Goal: Information Seeking & Learning: Find specific fact

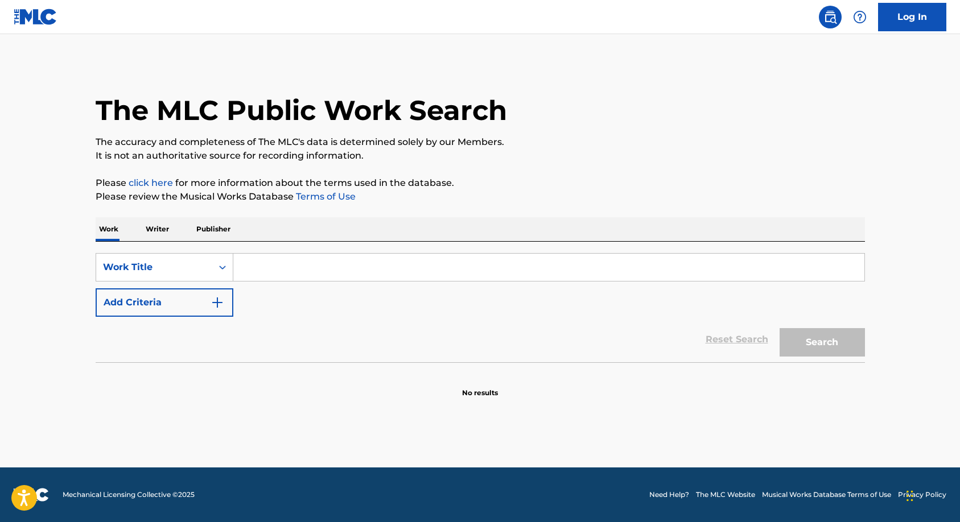
click at [311, 268] on input "Search Form" at bounding box center [548, 267] width 631 height 27
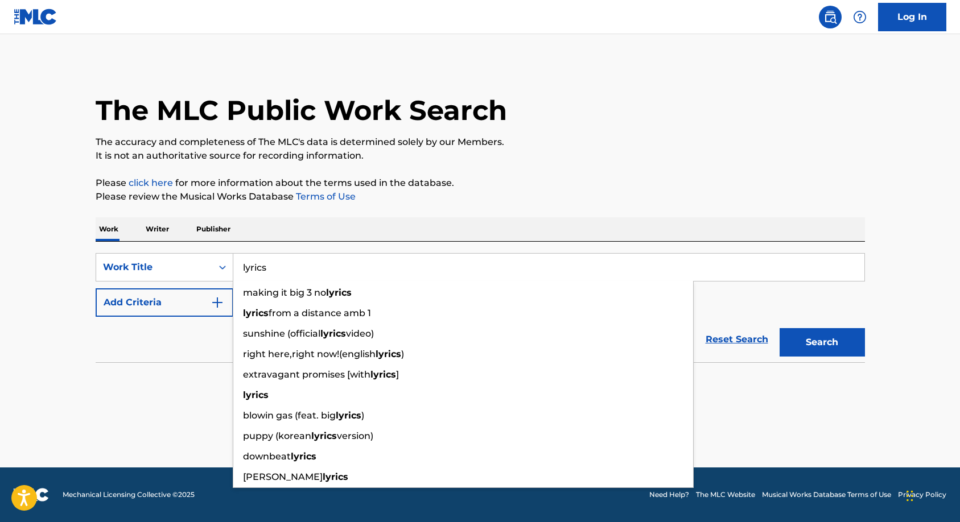
type input "lyrics"
click at [462, 149] on p "The accuracy and completeness of The MLC's data is determined solely by our Mem…" at bounding box center [481, 142] width 770 height 14
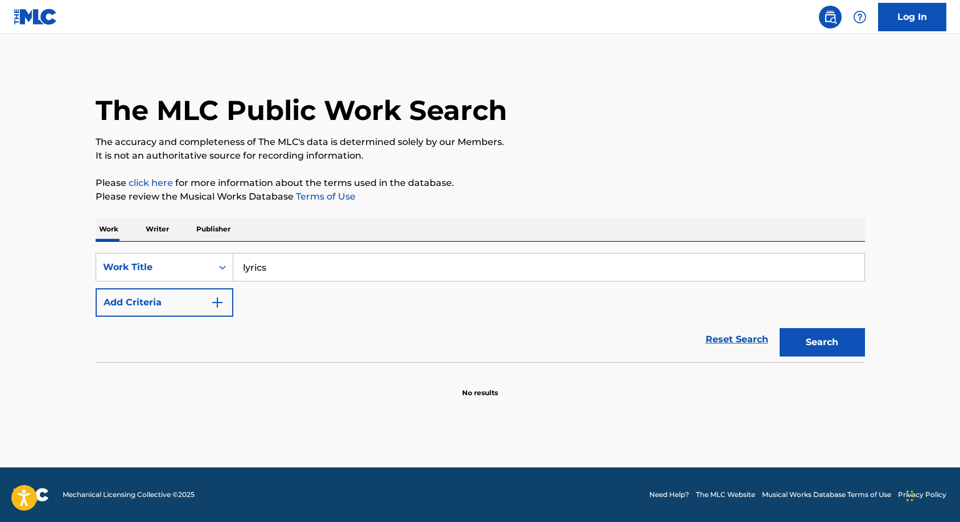
click at [219, 299] on img "Search Form" at bounding box center [218, 303] width 14 height 14
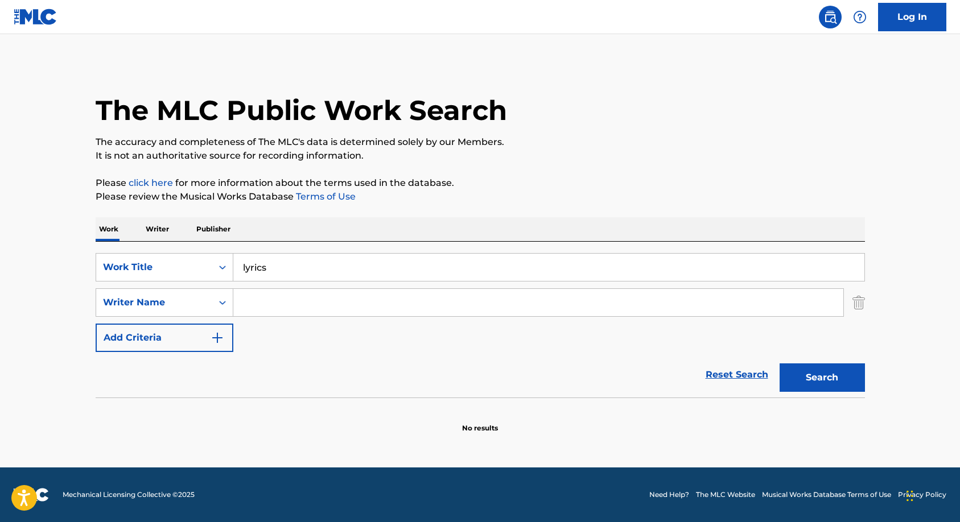
click at [263, 293] on input "Search Form" at bounding box center [538, 302] width 610 height 27
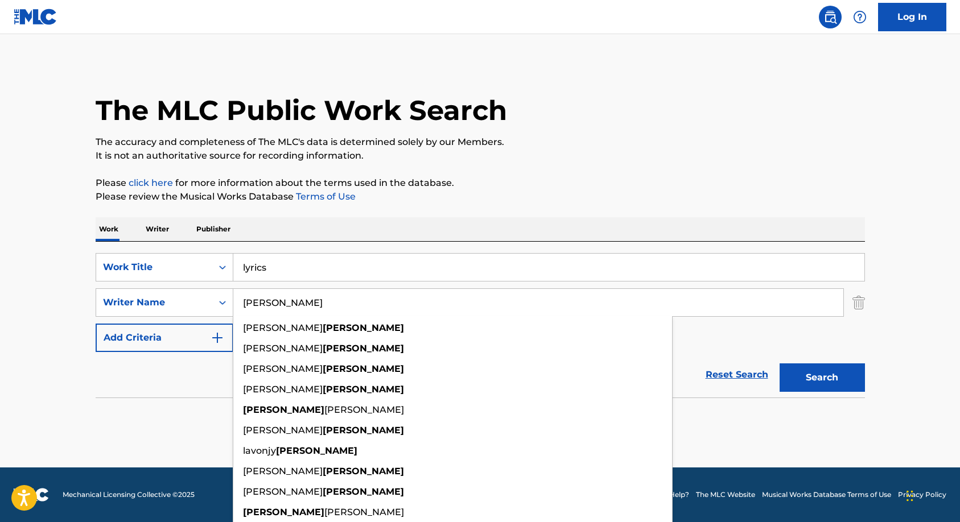
click at [780, 364] on button "Search" at bounding box center [822, 378] width 85 height 28
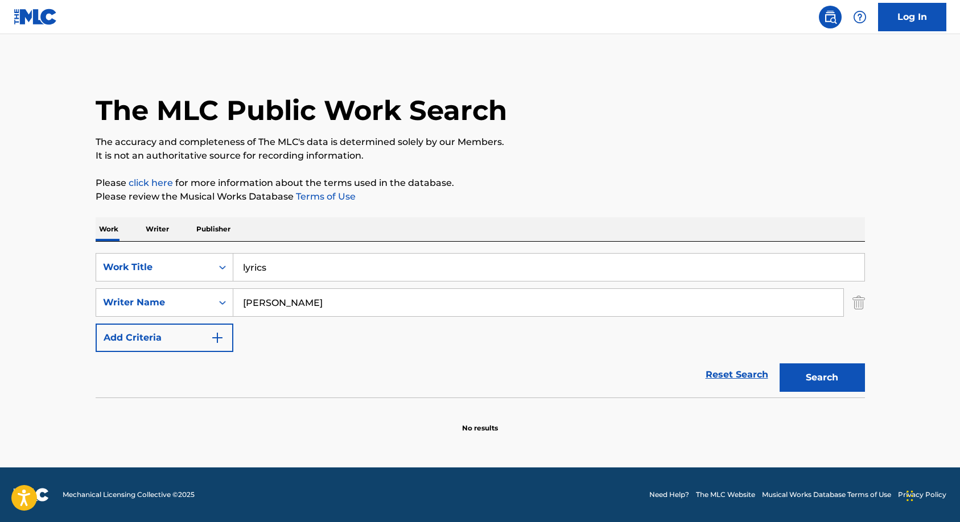
click at [317, 303] on input "jackson" at bounding box center [538, 302] width 610 height 27
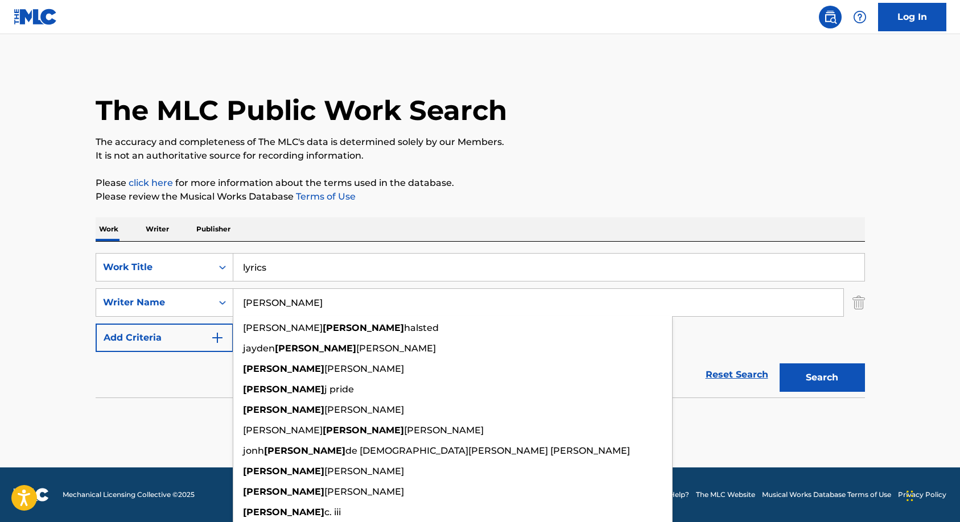
type input "james"
click at [780, 364] on button "Search" at bounding box center [822, 378] width 85 height 28
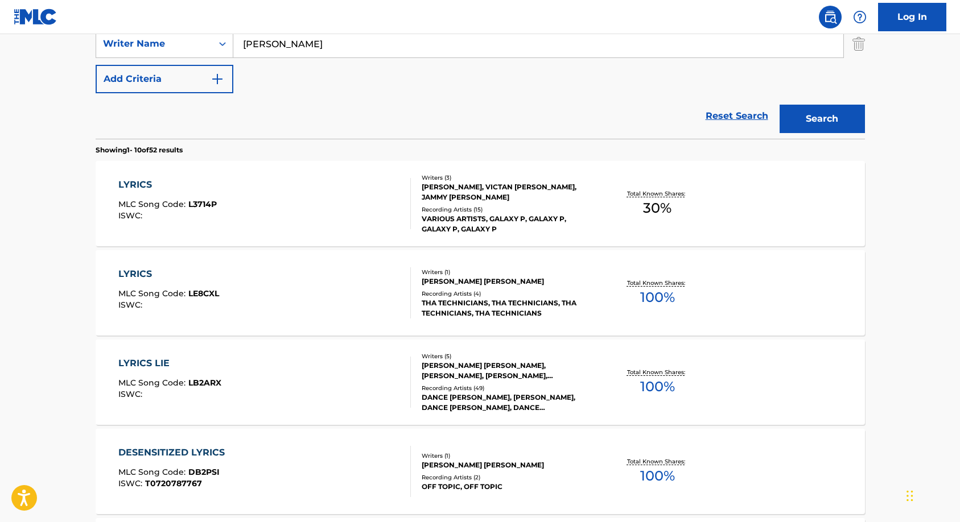
scroll to position [285, 0]
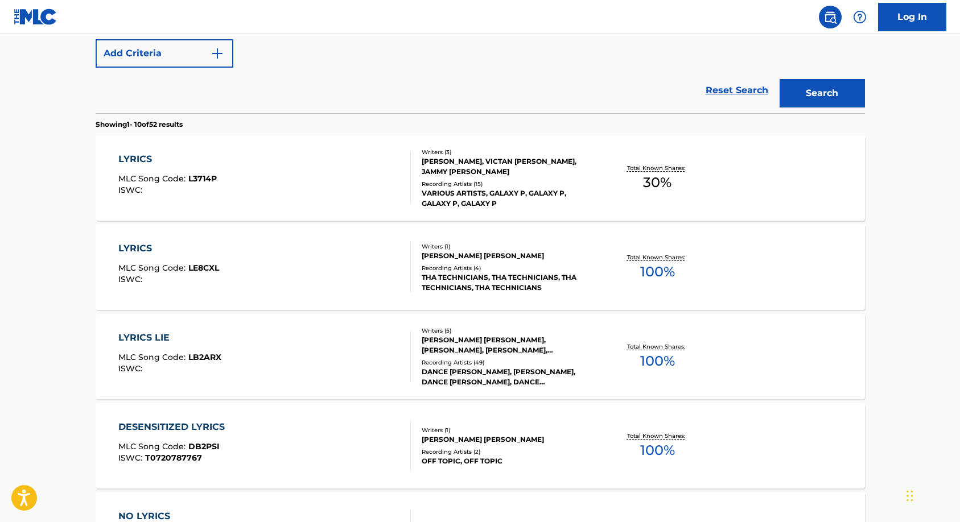
click at [458, 196] on div "VARIOUS ARTISTS, GALAXY P, GALAXY P, GALAXY P, GALAXY P" at bounding box center [508, 198] width 172 height 20
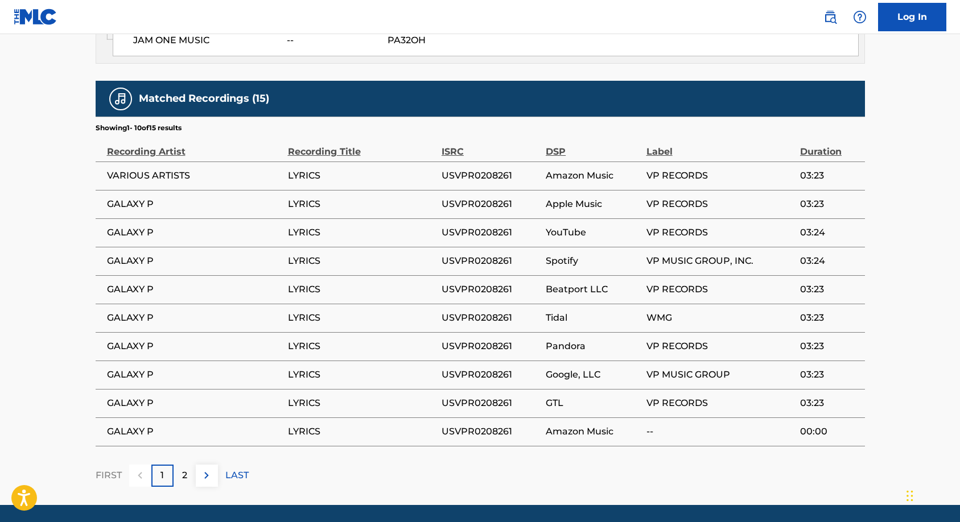
scroll to position [854, 0]
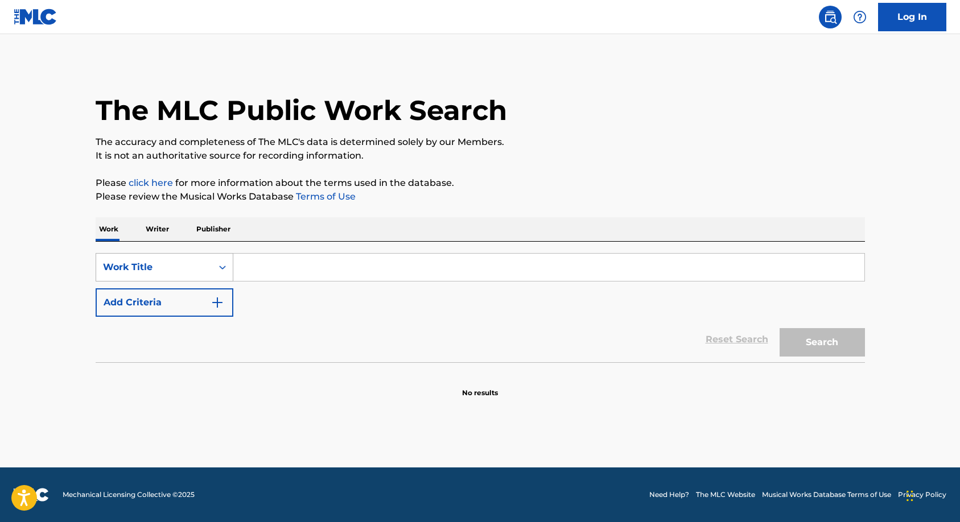
click at [210, 269] on div "Work Title" at bounding box center [154, 268] width 116 height 22
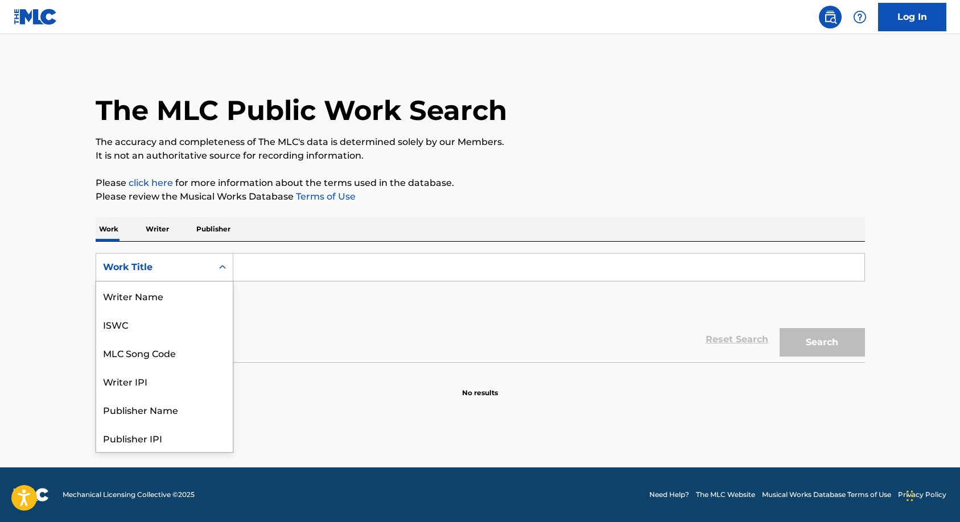
scroll to position [57, 0]
click at [164, 297] on div "MLC Song Code" at bounding box center [164, 296] width 137 height 28
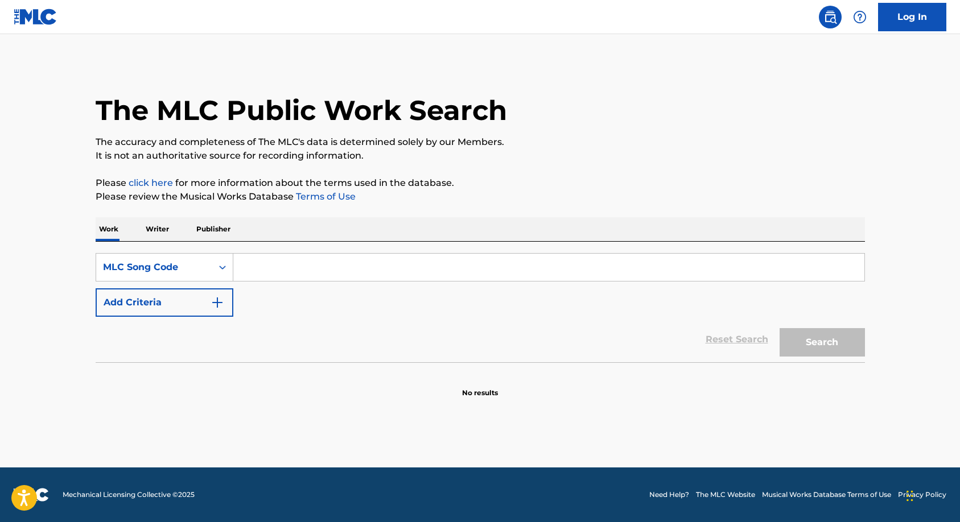
click at [257, 274] on input "Search Form" at bounding box center [548, 267] width 631 height 27
paste input "A42886"
type input "A42886"
click at [822, 352] on button "Search" at bounding box center [822, 342] width 85 height 28
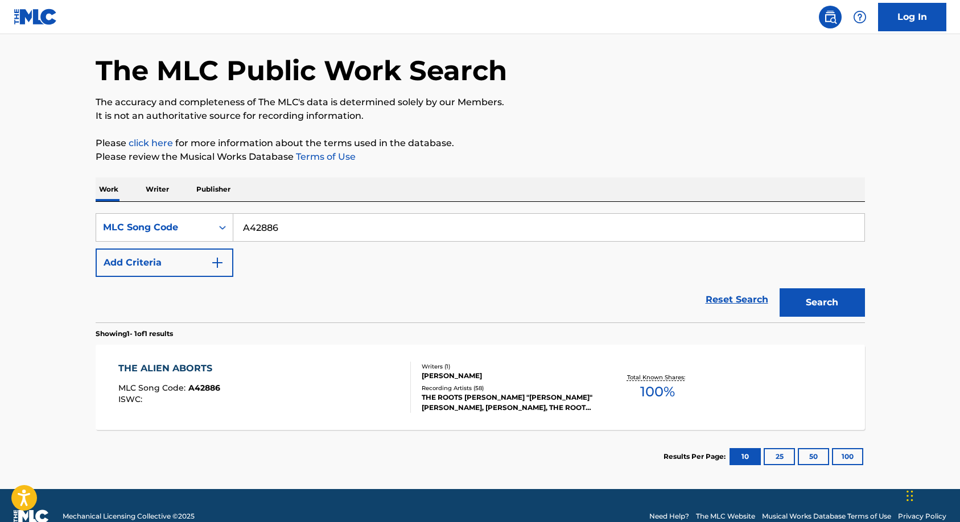
scroll to position [61, 0]
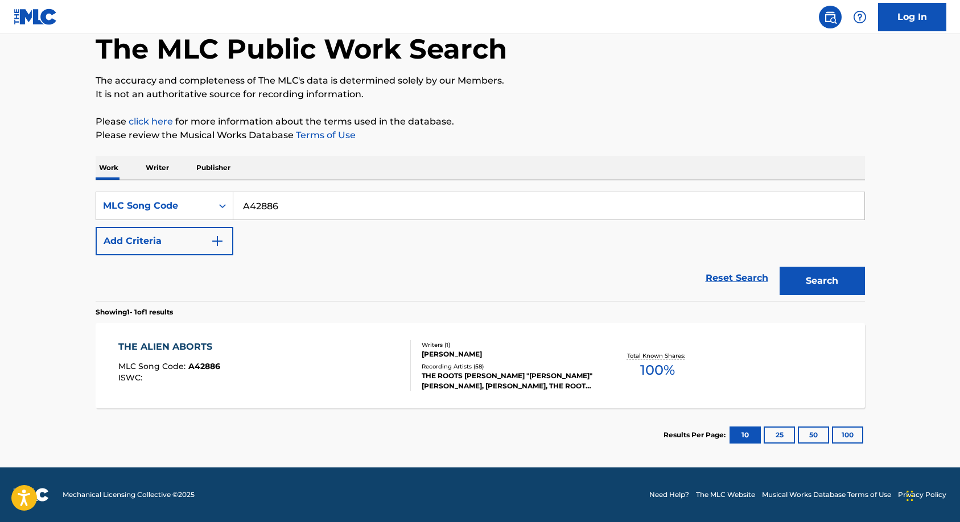
click at [484, 359] on div "[PERSON_NAME]" at bounding box center [508, 354] width 172 height 10
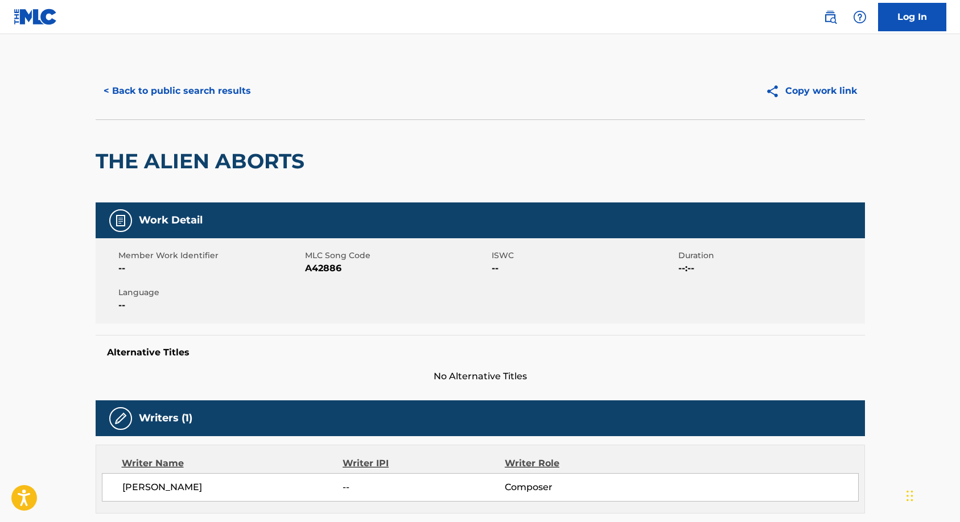
click at [152, 87] on button "< Back to public search results" at bounding box center [177, 91] width 163 height 28
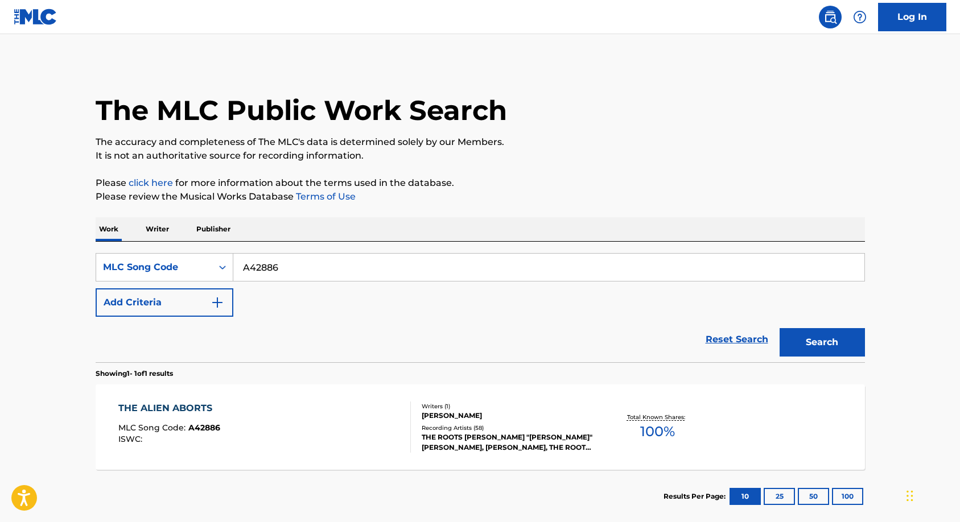
scroll to position [32, 0]
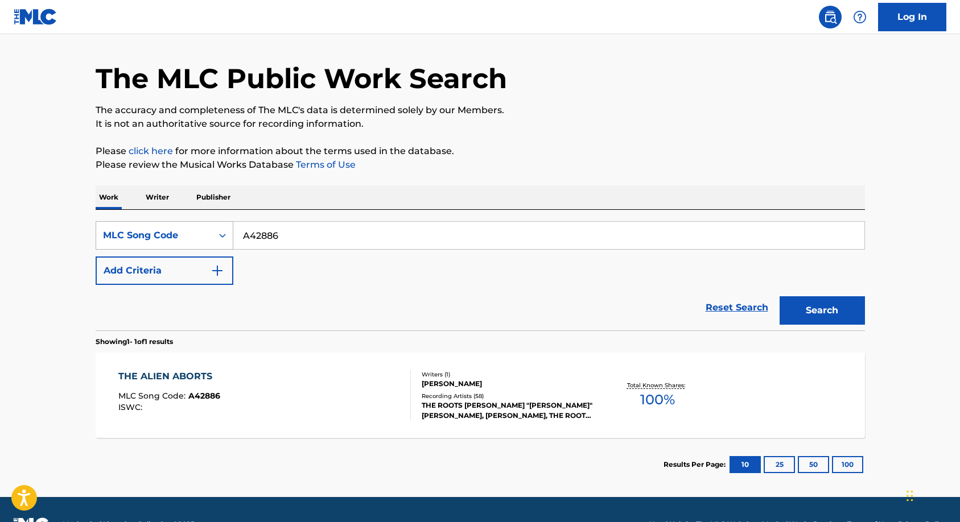
drag, startPoint x: 292, startPoint y: 236, endPoint x: 198, endPoint y: 236, distance: 93.9
click at [198, 236] on div "SearchWithCriteria905ea4d6-699b-41b2-9725-8c1010410381 MLC Song Code A42886" at bounding box center [481, 235] width 770 height 28
paste input "DV7Z2A"
type input "DV7Z2A"
click at [813, 304] on button "Search" at bounding box center [822, 311] width 85 height 28
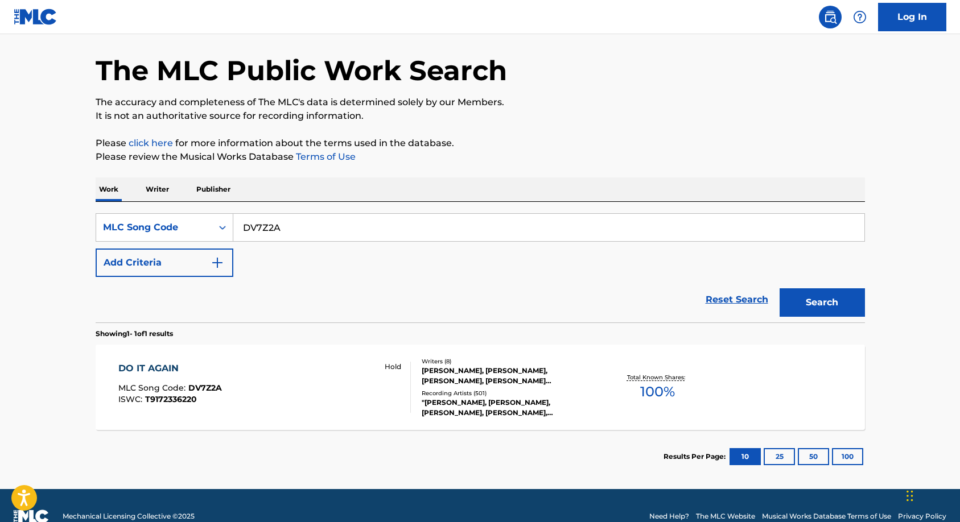
scroll to position [61, 0]
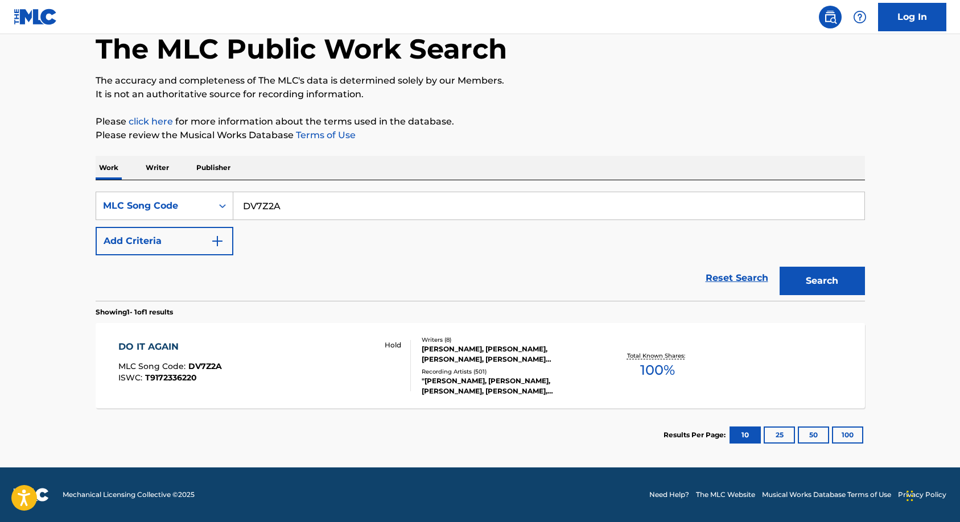
click at [492, 360] on div "[PERSON_NAME], [PERSON_NAME], [PERSON_NAME], [PERSON_NAME] [PERSON_NAME] [PERSO…" at bounding box center [508, 354] width 172 height 20
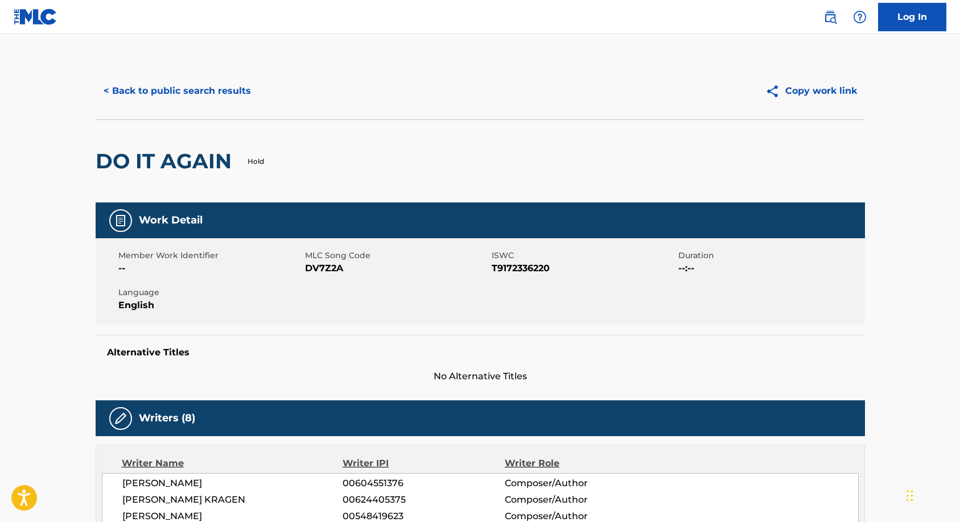
click at [139, 91] on button "< Back to public search results" at bounding box center [177, 91] width 163 height 28
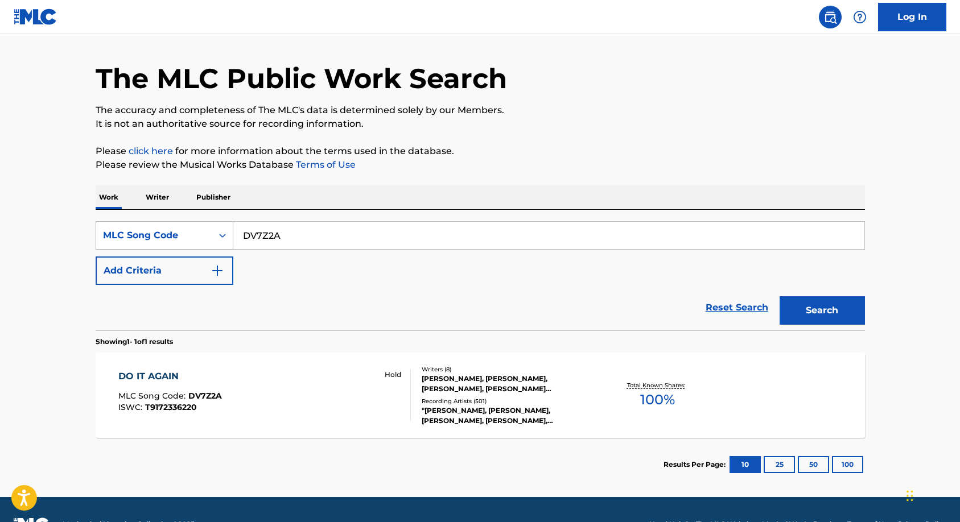
drag, startPoint x: 307, startPoint y: 244, endPoint x: 147, endPoint y: 228, distance: 160.7
click at [147, 228] on div "SearchWithCriteria905ea4d6-699b-41b2-9725-8c1010410381 MLC Song Code DV7Z2A" at bounding box center [481, 235] width 770 height 28
paste input "83JL"
type input "DV83JL"
click at [780, 297] on button "Search" at bounding box center [822, 311] width 85 height 28
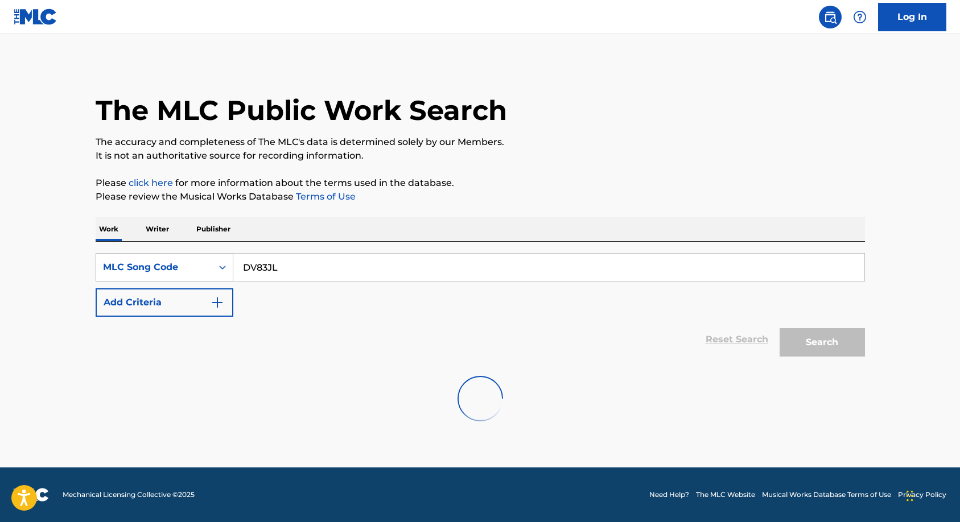
scroll to position [0, 0]
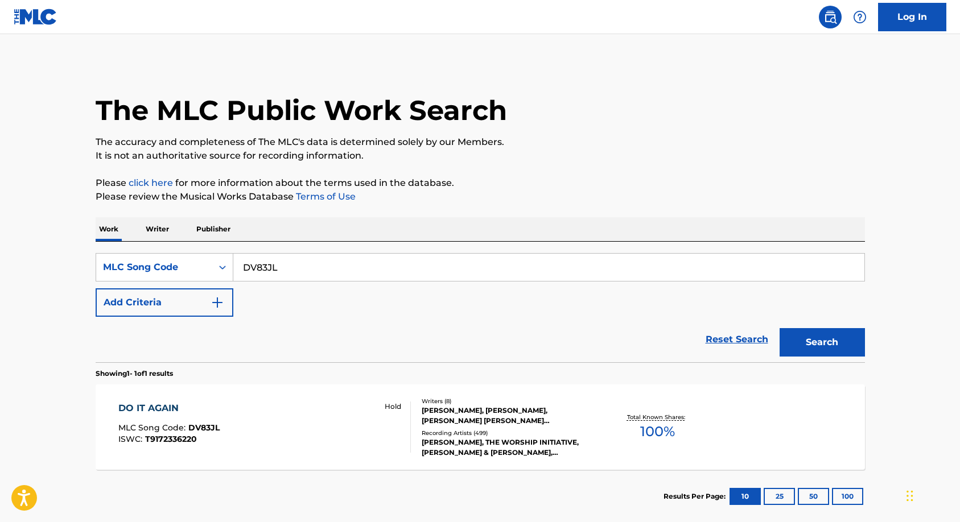
click at [476, 412] on div "[PERSON_NAME], [PERSON_NAME], [PERSON_NAME] [PERSON_NAME] [PERSON_NAME], [PERSO…" at bounding box center [508, 416] width 172 height 20
